Goal: Task Accomplishment & Management: Use online tool/utility

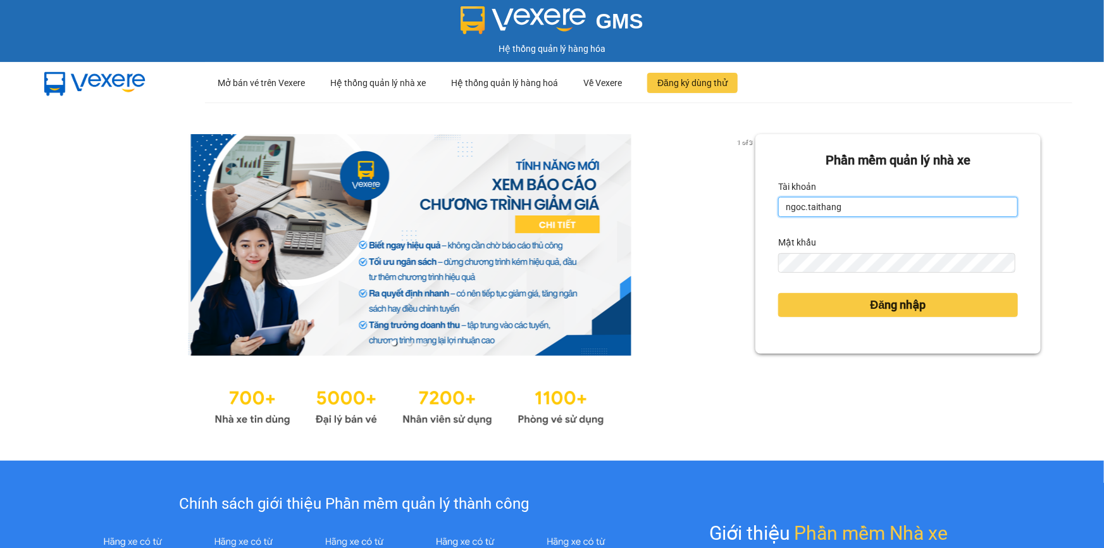
click at [849, 209] on input "ngoc.taithang" at bounding box center [898, 207] width 240 height 20
type input "nhi.taithang"
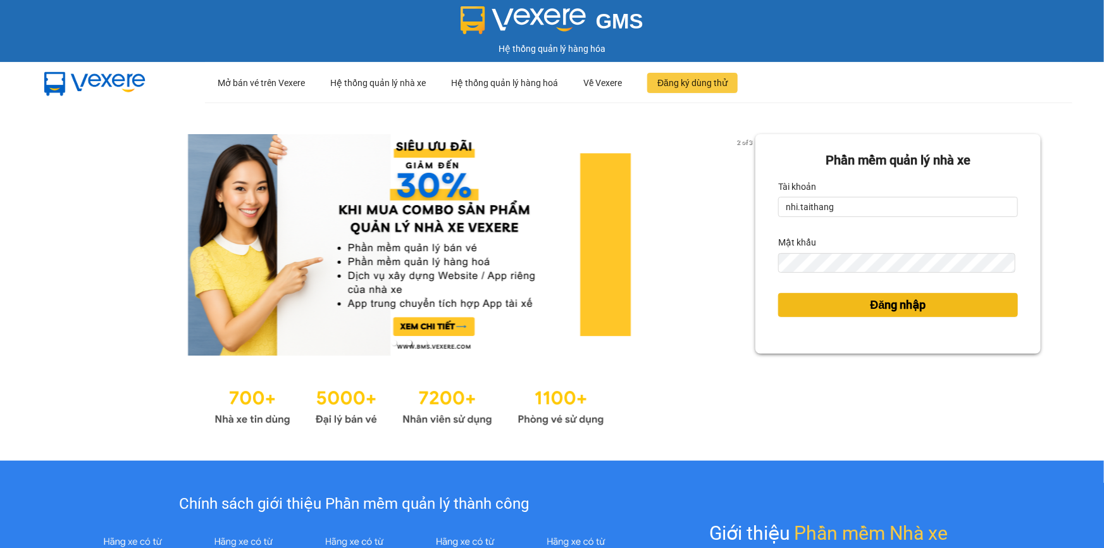
click at [822, 299] on button "Đăng nhập" at bounding box center [898, 305] width 240 height 24
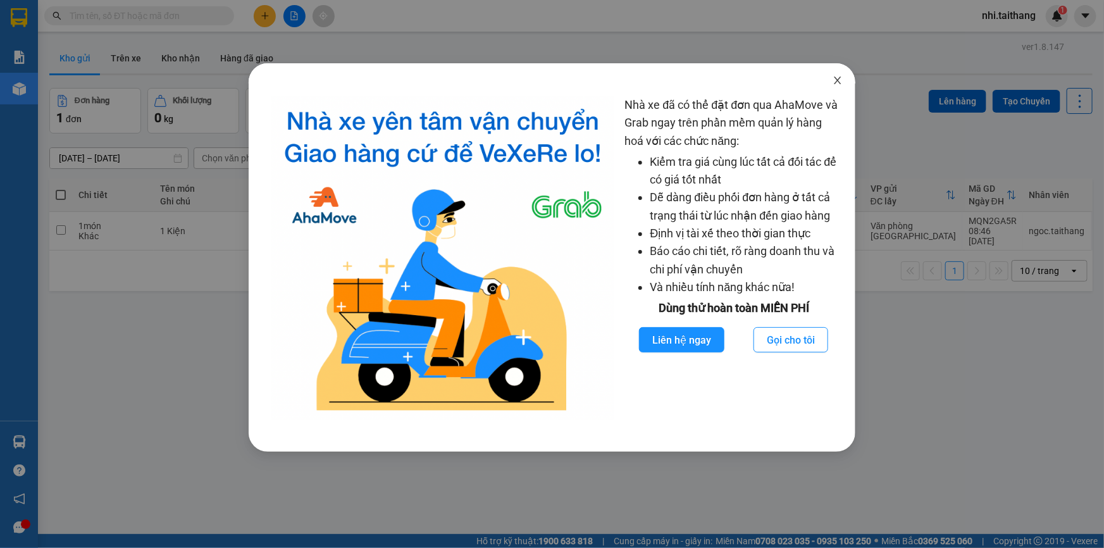
click at [838, 79] on icon "close" at bounding box center [837, 80] width 10 height 10
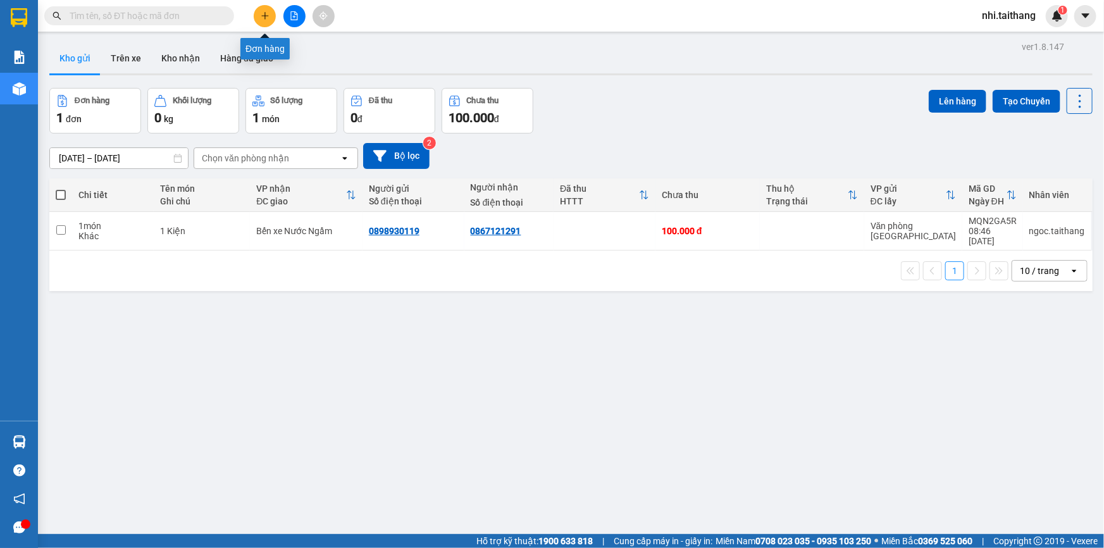
click at [261, 13] on icon "plus" at bounding box center [265, 15] width 9 height 9
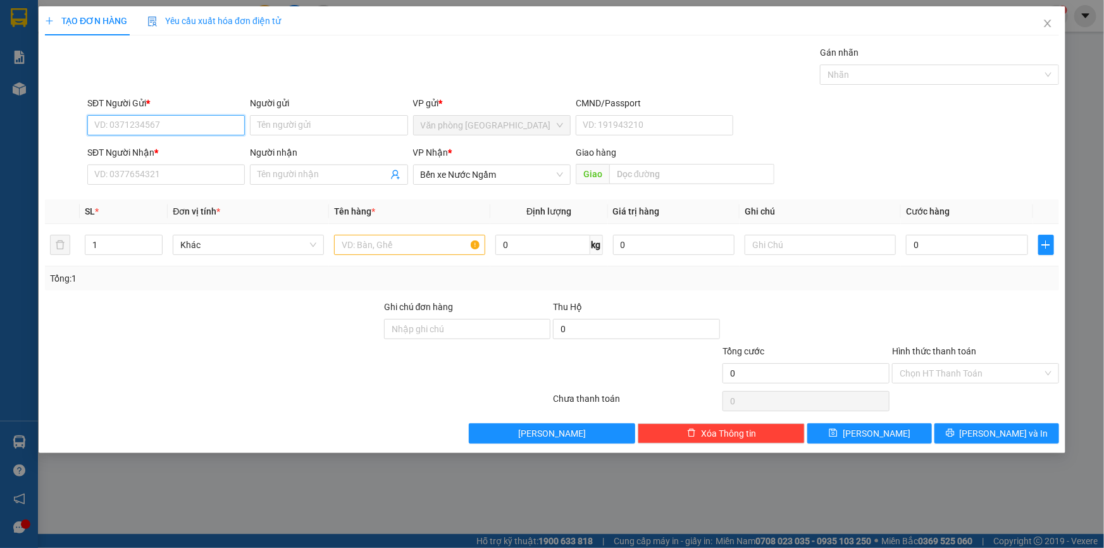
click at [166, 120] on input "SĐT Người Gửi *" at bounding box center [165, 125] width 157 height 20
type input "0913600194"
click at [145, 145] on div "0913600194" at bounding box center [166, 151] width 142 height 14
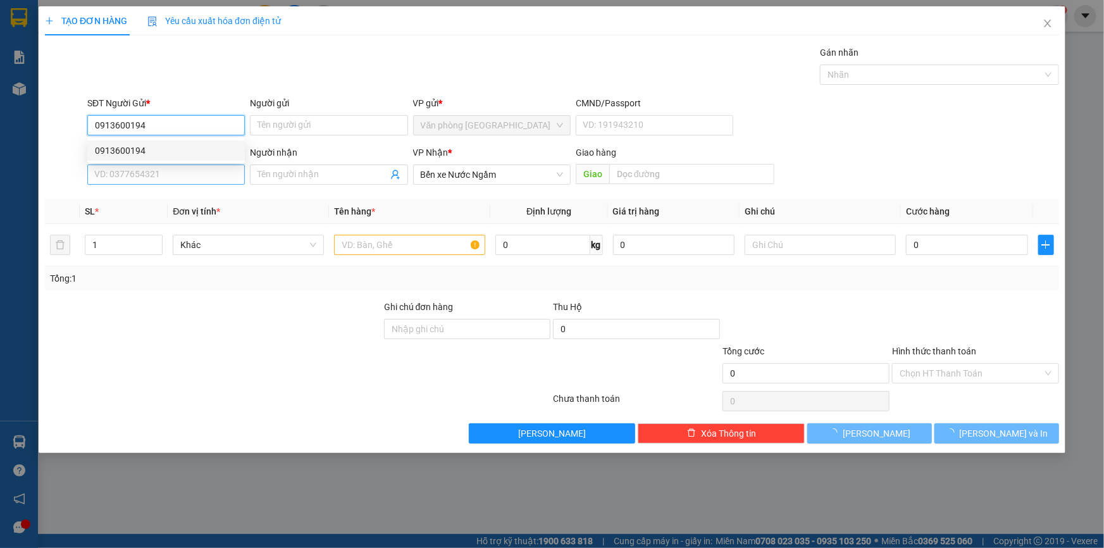
type input "150.000"
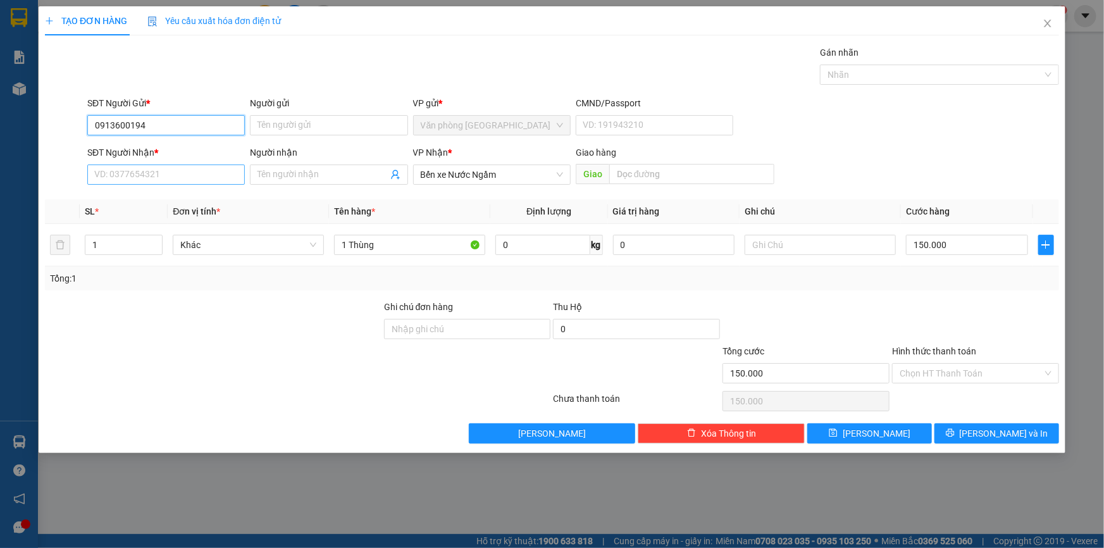
type input "0913600194"
click at [176, 171] on input "SĐT Người Nhận *" at bounding box center [165, 174] width 157 height 20
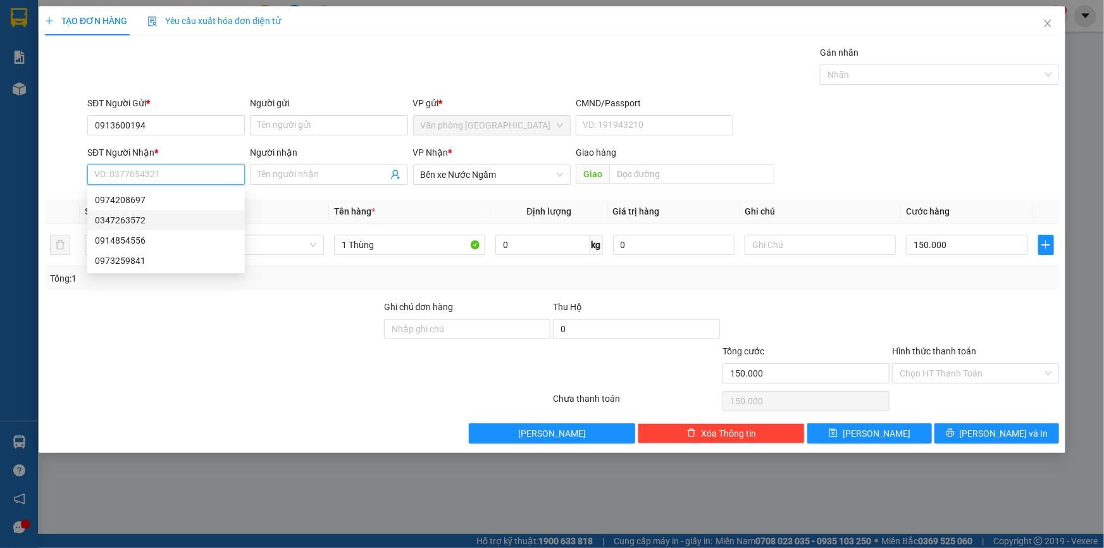
click at [130, 221] on div "0347263572" at bounding box center [166, 220] width 142 height 14
type input "0347263572"
type input "300.000"
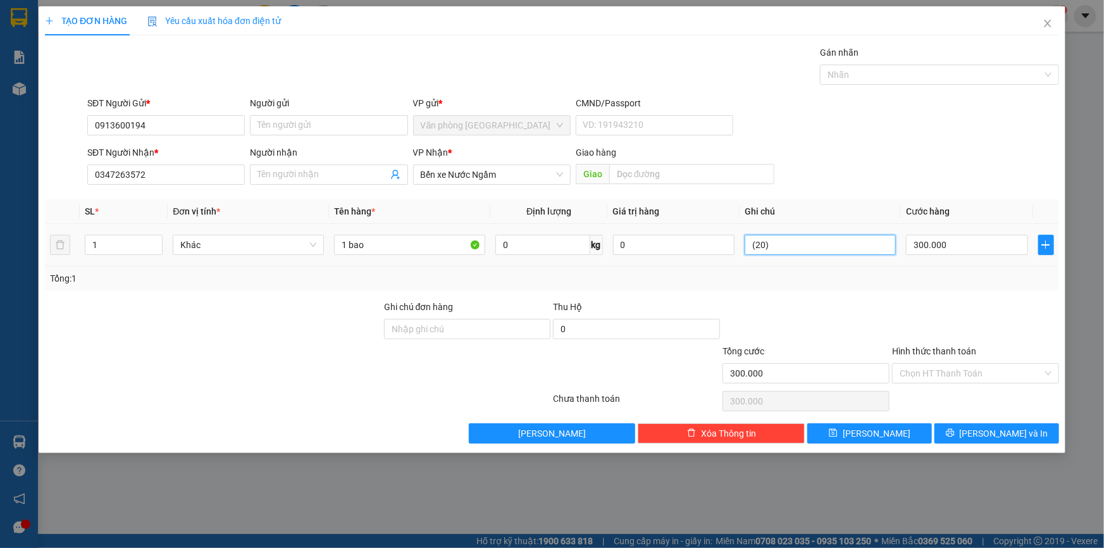
click at [816, 248] on input "(20)" at bounding box center [819, 245] width 151 height 20
type input "("
click at [982, 374] on input "Hình thức thanh toán" at bounding box center [970, 373] width 143 height 19
click at [984, 314] on div at bounding box center [976, 322] width 170 height 44
click at [1009, 431] on span "[PERSON_NAME] và In" at bounding box center [1004, 433] width 89 height 14
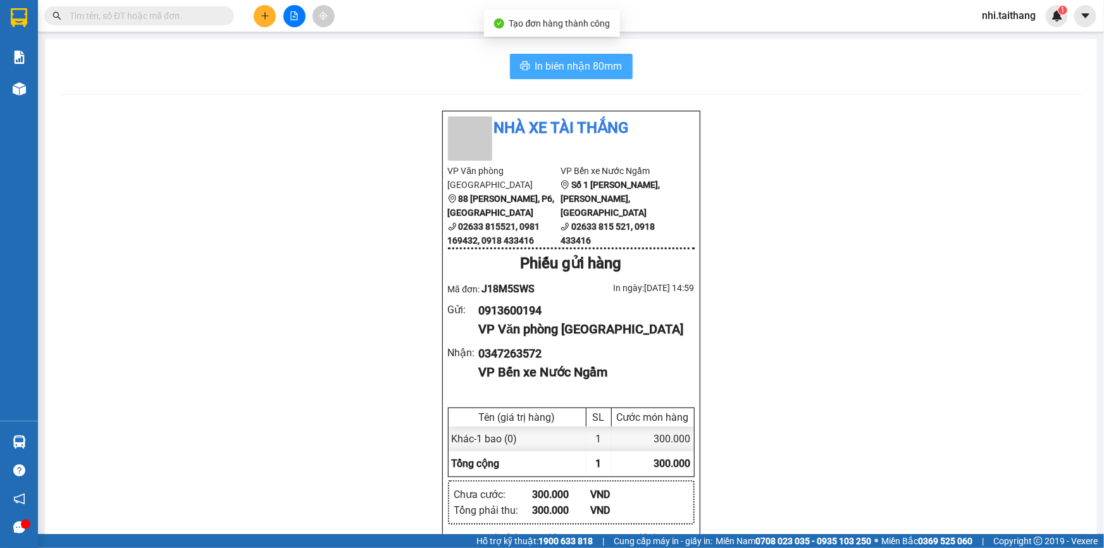
click at [606, 63] on span "In biên nhận 80mm" at bounding box center [578, 66] width 87 height 16
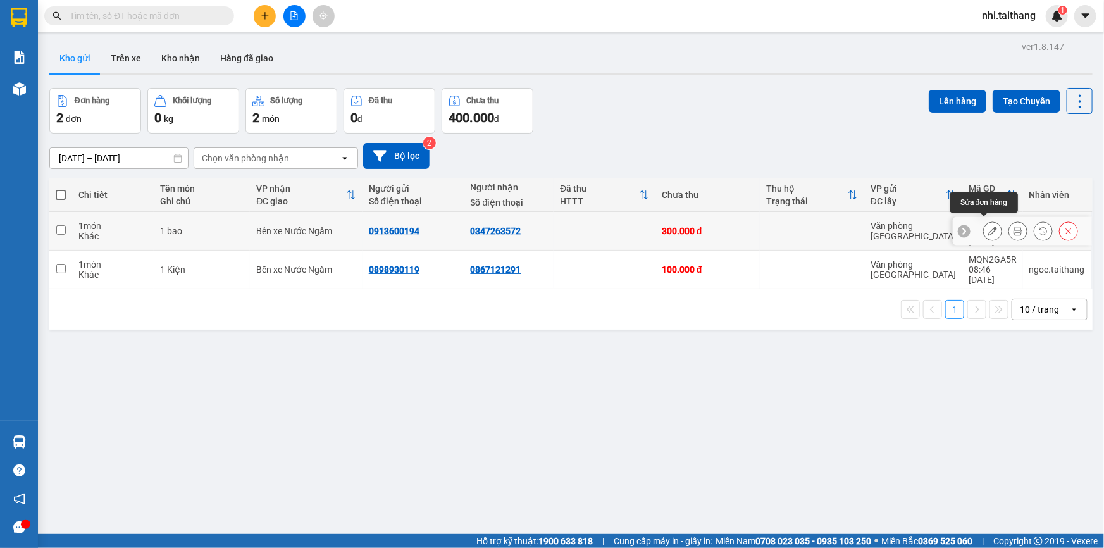
click at [988, 226] on icon at bounding box center [992, 230] width 9 height 9
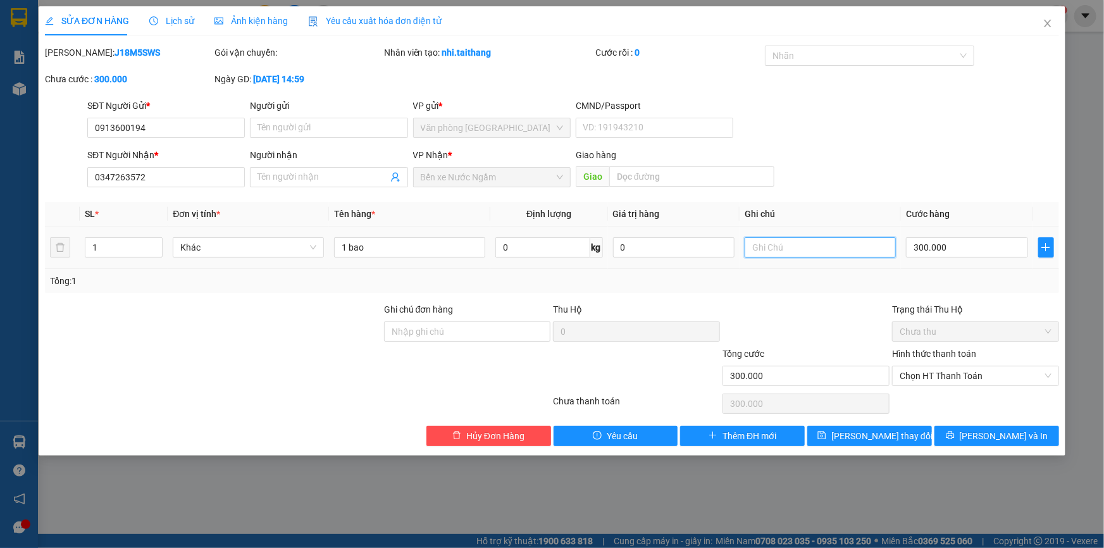
click at [808, 249] on input "text" at bounding box center [819, 247] width 151 height 20
type input "9"
type input "50"
click at [870, 436] on span "[PERSON_NAME] thay đổi" at bounding box center [881, 436] width 101 height 14
